Goal: Find specific page/section: Find specific page/section

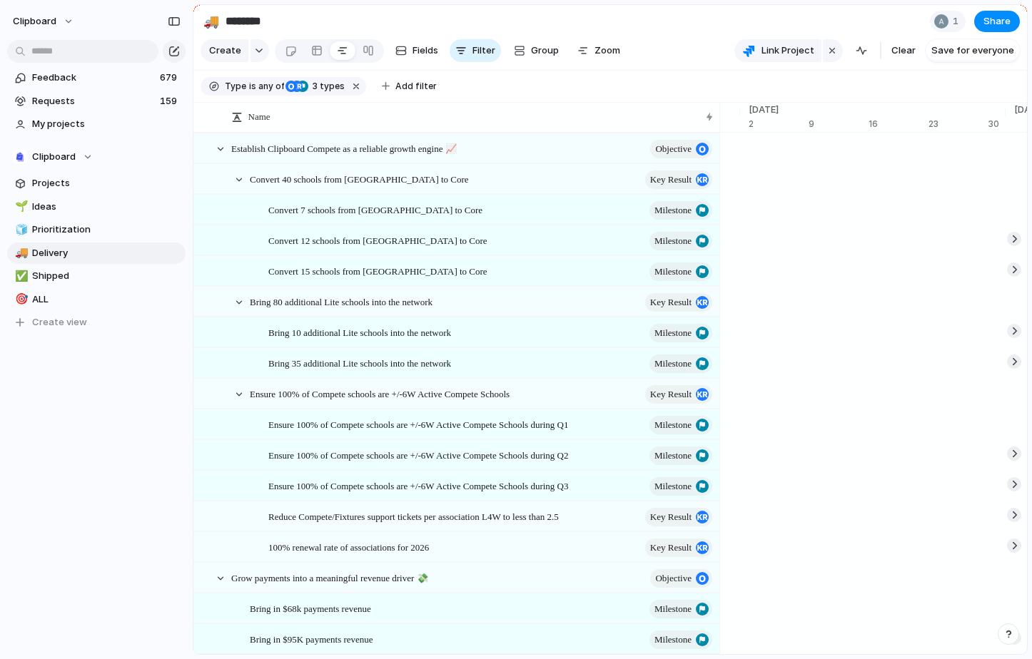
scroll to position [0, 7284]
